Goal: Task Accomplishment & Management: Manage account settings

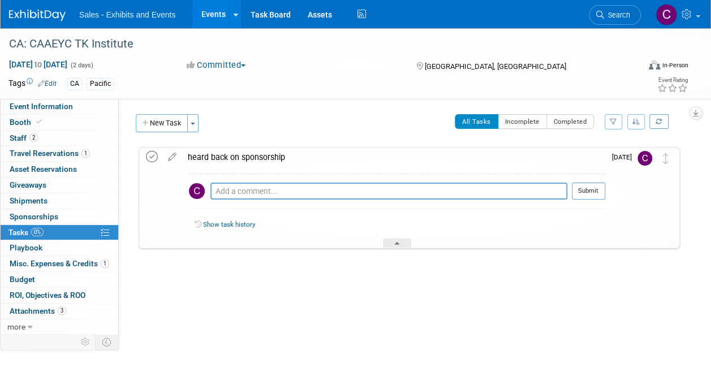
click at [148, 160] on icon at bounding box center [152, 157] width 12 height 12
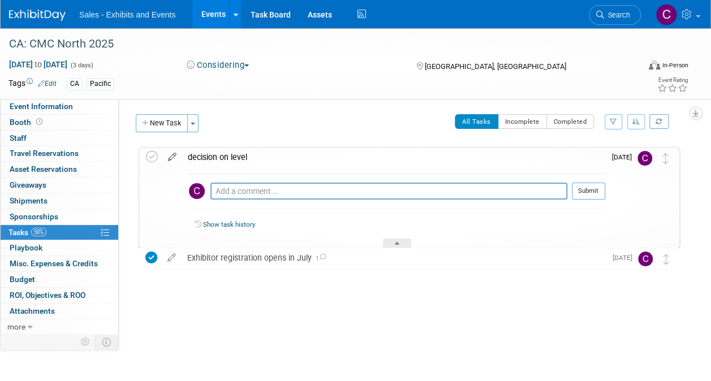
click at [175, 155] on icon at bounding box center [172, 155] width 20 height 14
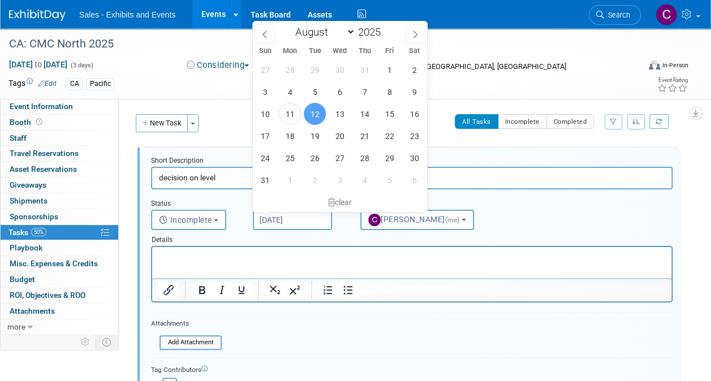
click at [302, 222] on input "Aug 12, 2025" at bounding box center [292, 220] width 79 height 20
click at [396, 139] on span "22" at bounding box center [389, 136] width 22 height 22
type input "Aug 22, 2025"
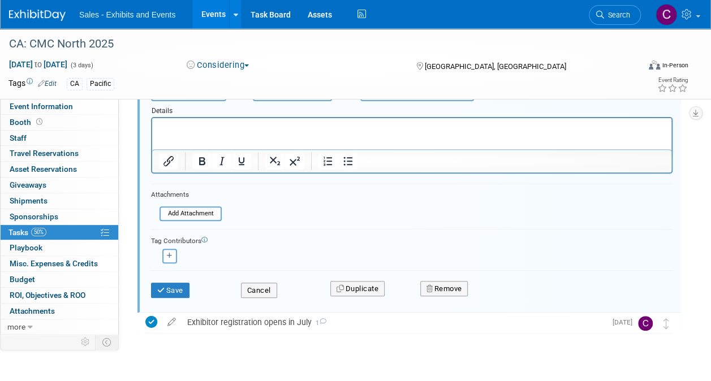
scroll to position [149, 0]
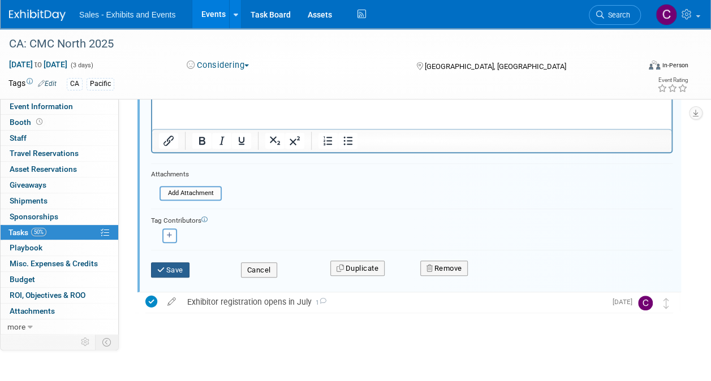
click at [162, 267] on icon "submit" at bounding box center [161, 269] width 9 height 7
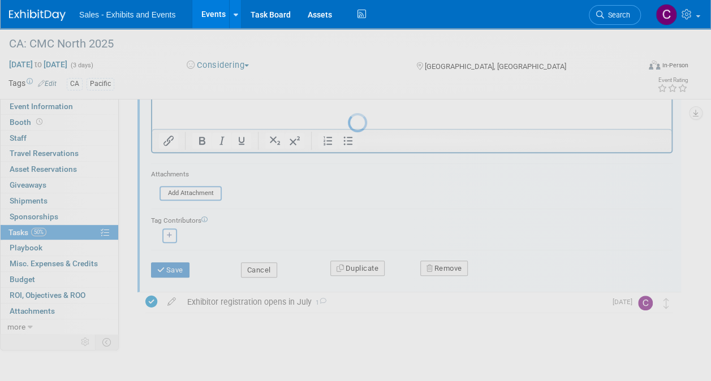
scroll to position [0, 0]
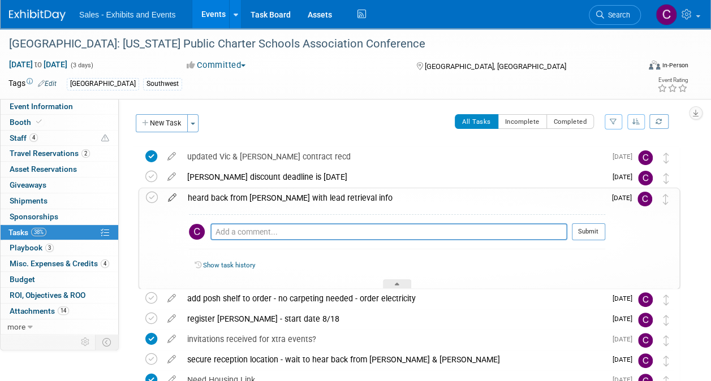
click at [173, 197] on icon at bounding box center [172, 195] width 20 height 14
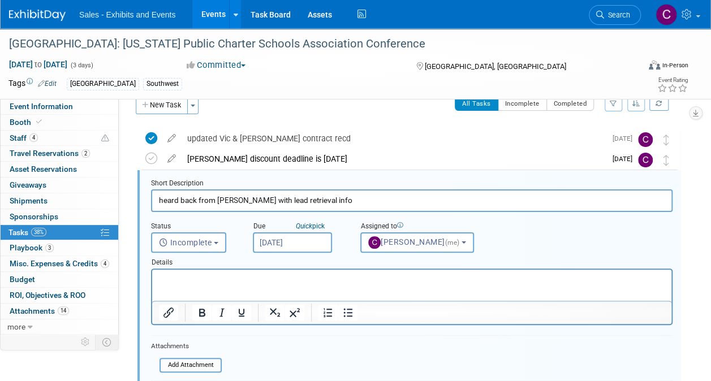
scroll to position [22, 0]
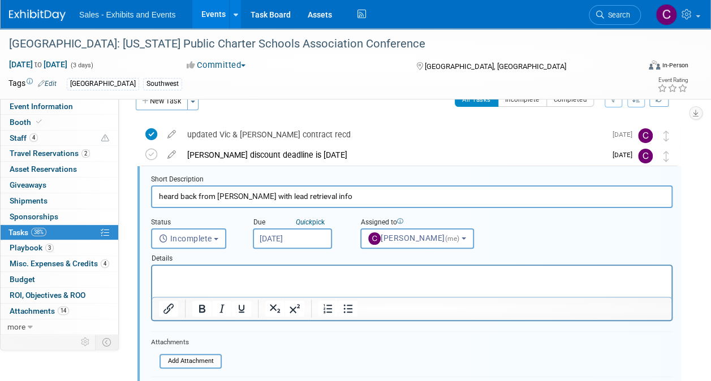
click at [207, 194] on input "heard back from Jimmy with lead retrieval info" at bounding box center [411, 196] width 521 height 22
drag, startPoint x: 207, startPoint y: 194, endPoint x: 248, endPoint y: 201, distance: 40.6
click at [248, 201] on input "heard back from Jimmy with lead retrieval info" at bounding box center [411, 196] width 521 height 22
type input "heard back on lead retrieval info"
click at [305, 231] on input "Aug 12, 2025" at bounding box center [292, 238] width 79 height 20
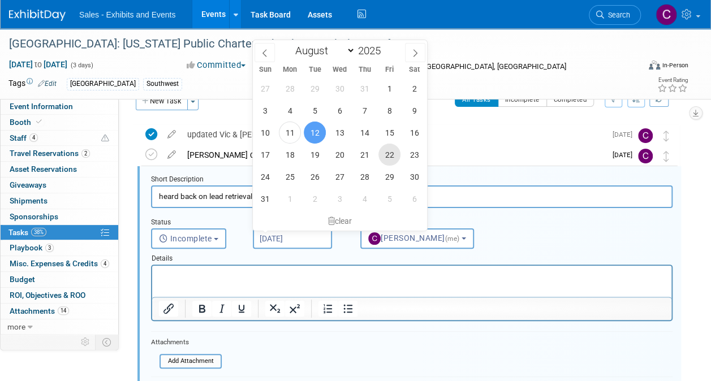
click at [391, 151] on span "22" at bounding box center [389, 155] width 22 height 22
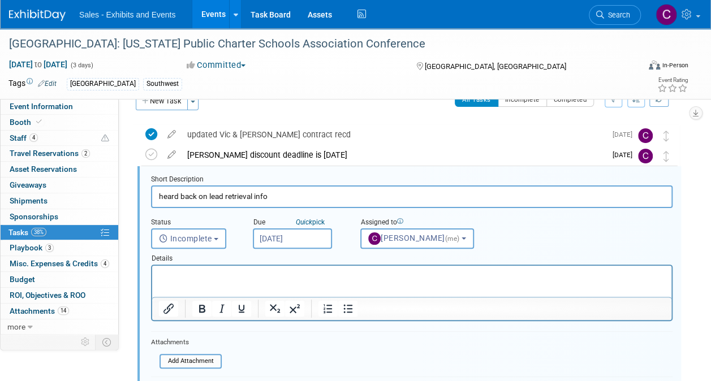
click at [305, 240] on input "Aug 22, 2025" at bounding box center [292, 238] width 79 height 20
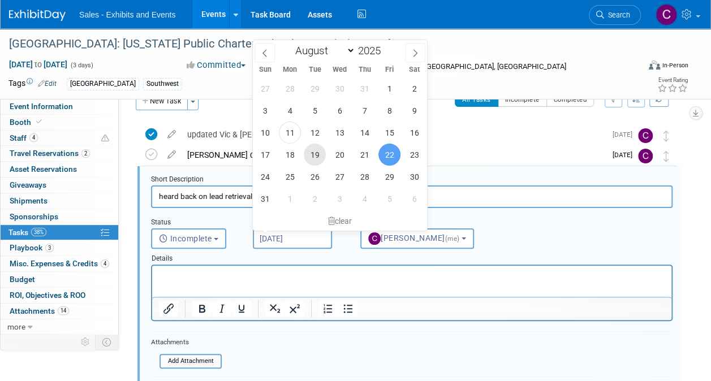
click at [313, 149] on span "19" at bounding box center [315, 155] width 22 height 22
type input "Aug 19, 2025"
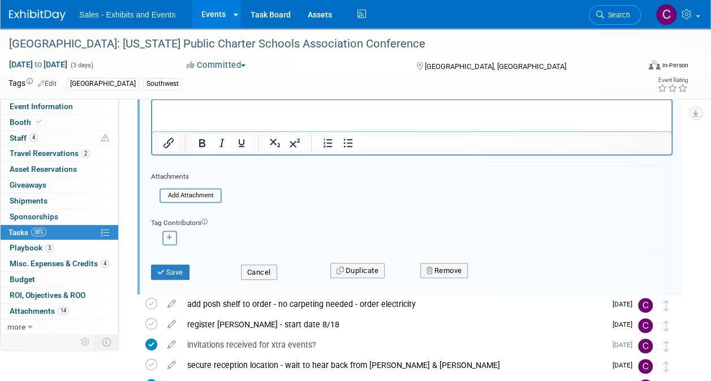
scroll to position [210, 0]
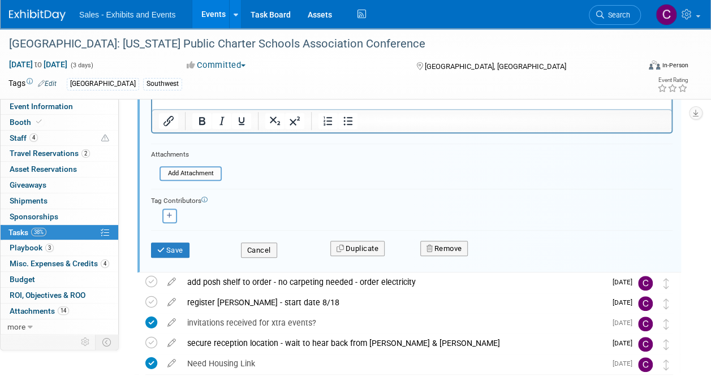
click at [166, 261] on div "Save Cancel Duplicate Remove" at bounding box center [411, 250] width 521 height 40
click at [167, 250] on button "Save" at bounding box center [170, 251] width 38 height 16
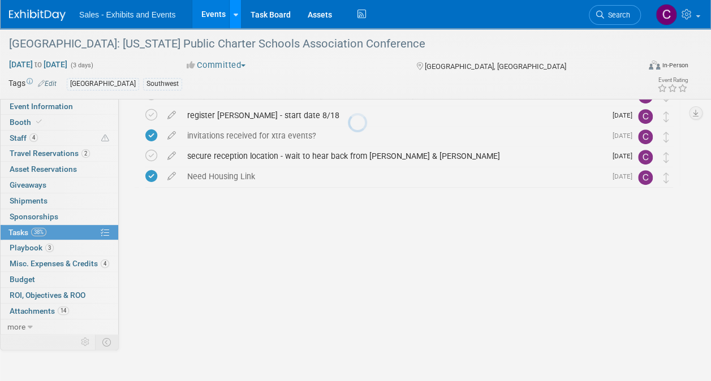
scroll to position [78, 0]
